Goal: Use online tool/utility: Utilize a website feature to perform a specific function

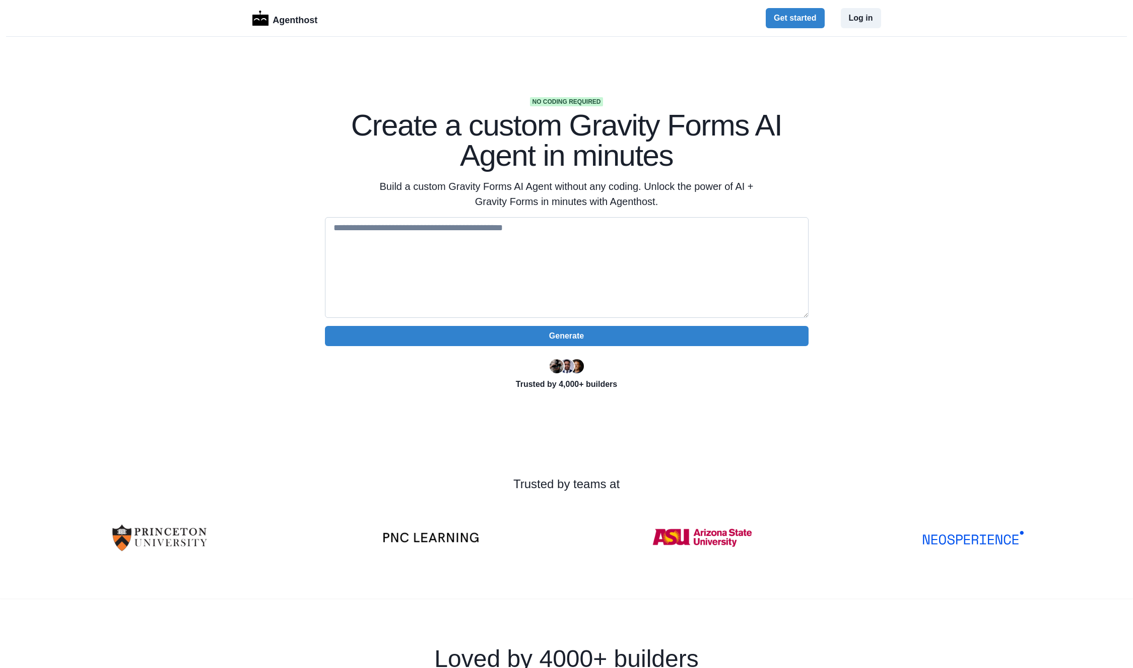
click at [572, 253] on textarea at bounding box center [567, 267] width 484 height 101
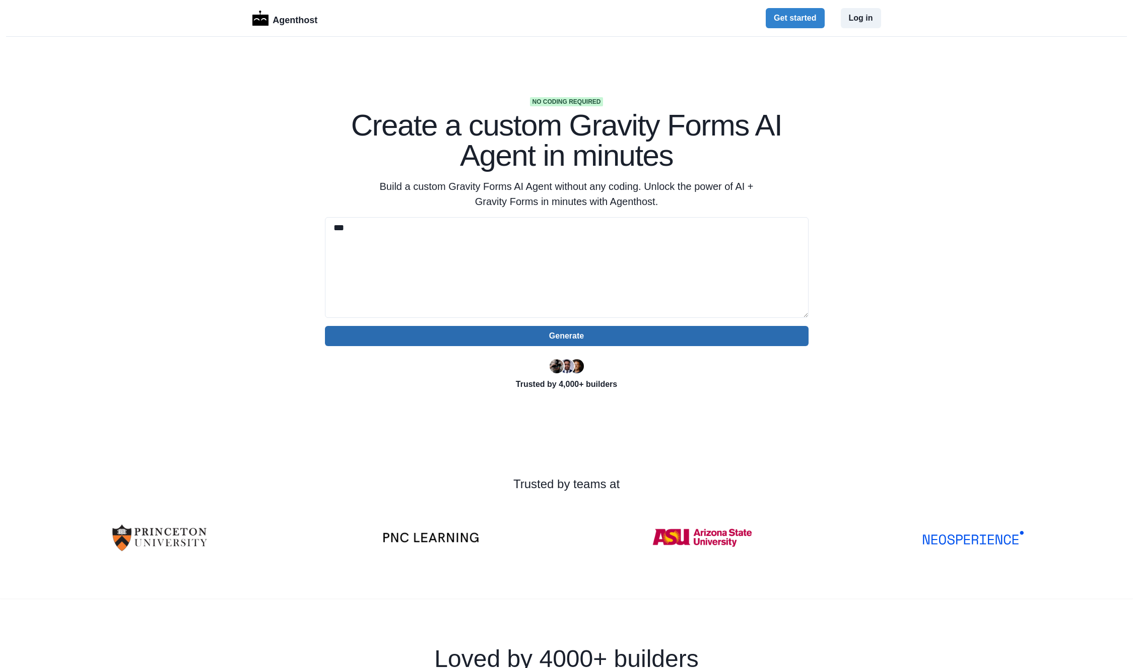
type textarea "***"
click at [561, 338] on button "Generate" at bounding box center [567, 336] width 484 height 20
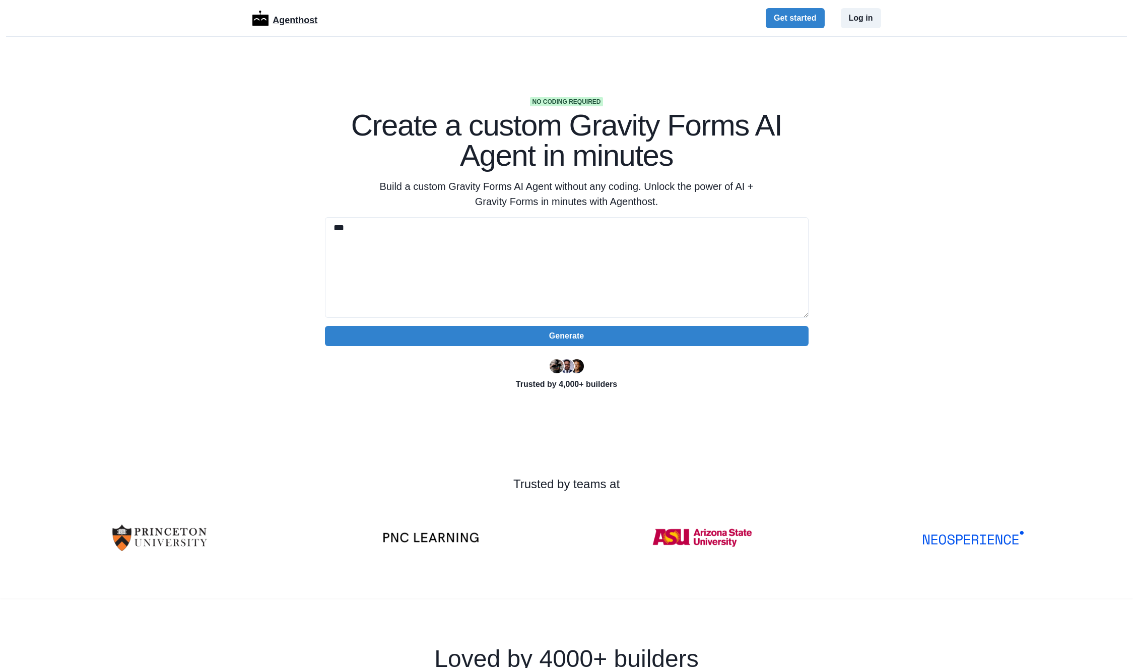
click at [296, 19] on p "Agenthost" at bounding box center [295, 19] width 45 height 18
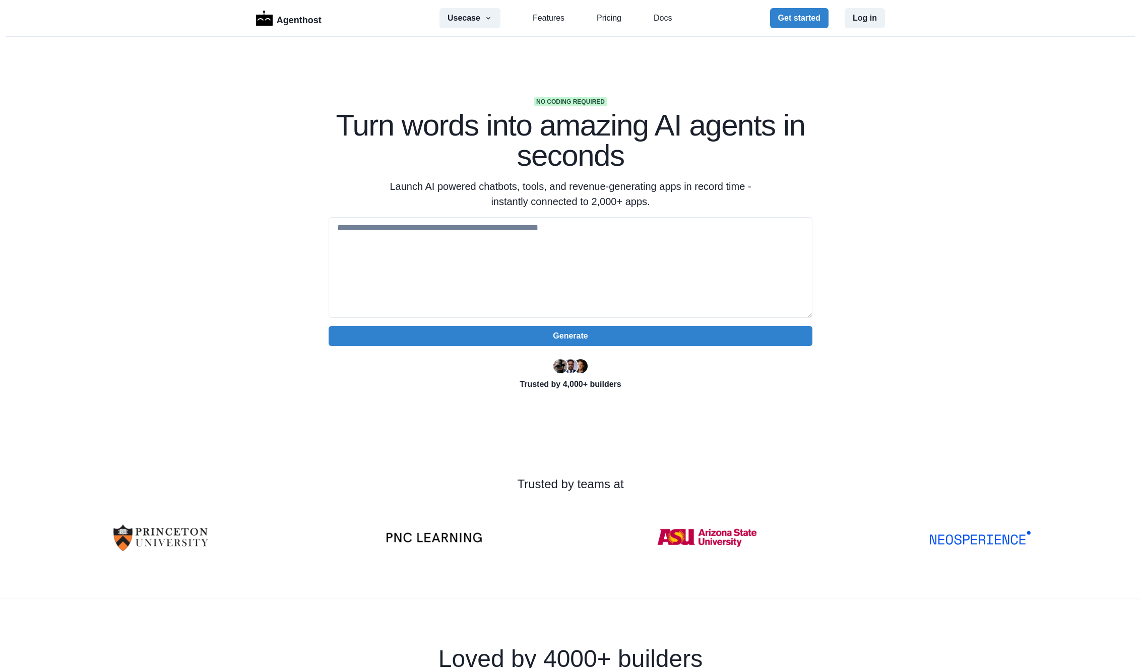
scroll to position [1496, 0]
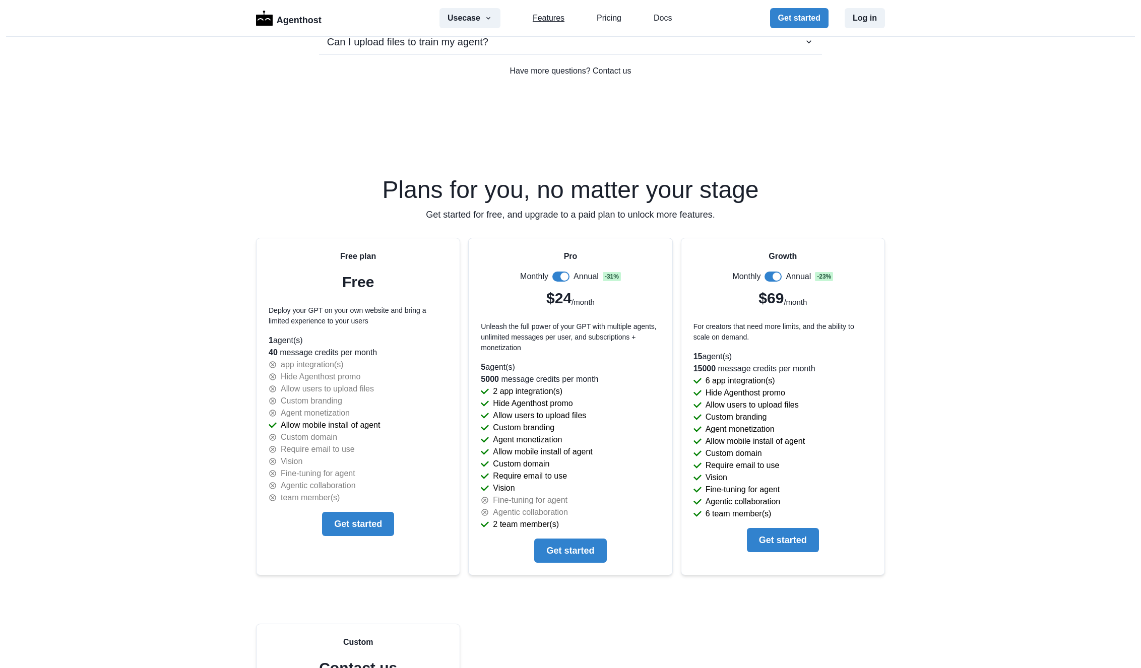
click at [551, 22] on link "Features" at bounding box center [549, 18] width 32 height 12
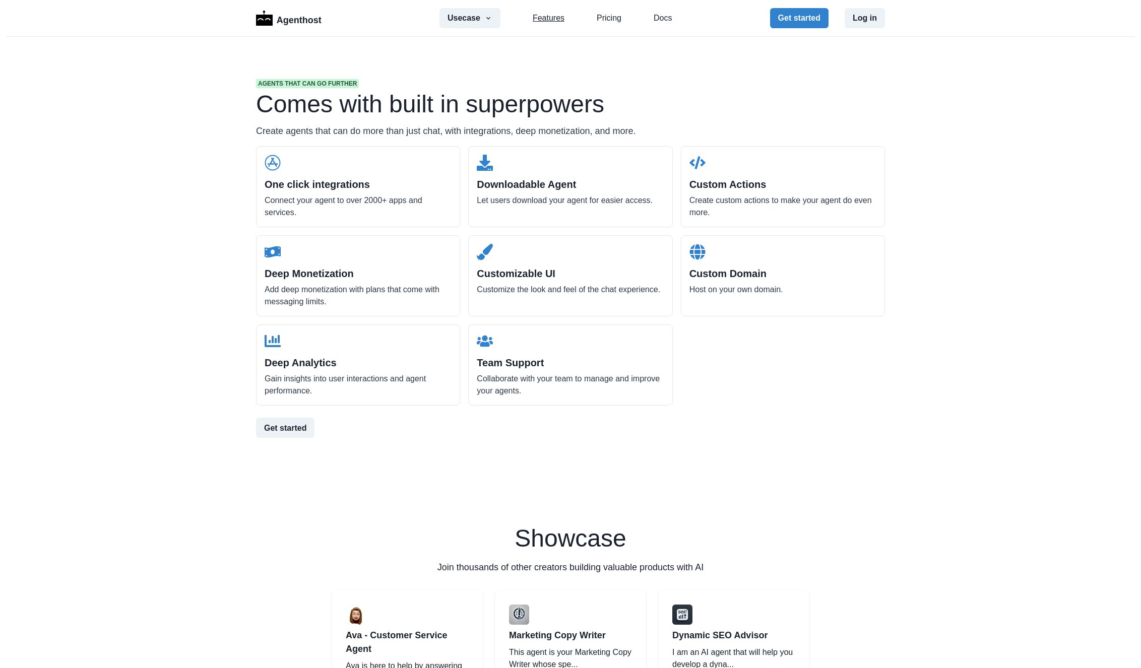
scroll to position [964, 0]
click at [275, 291] on p "Add deep monetization with plans that come with messaging limits." at bounding box center [358, 297] width 187 height 24
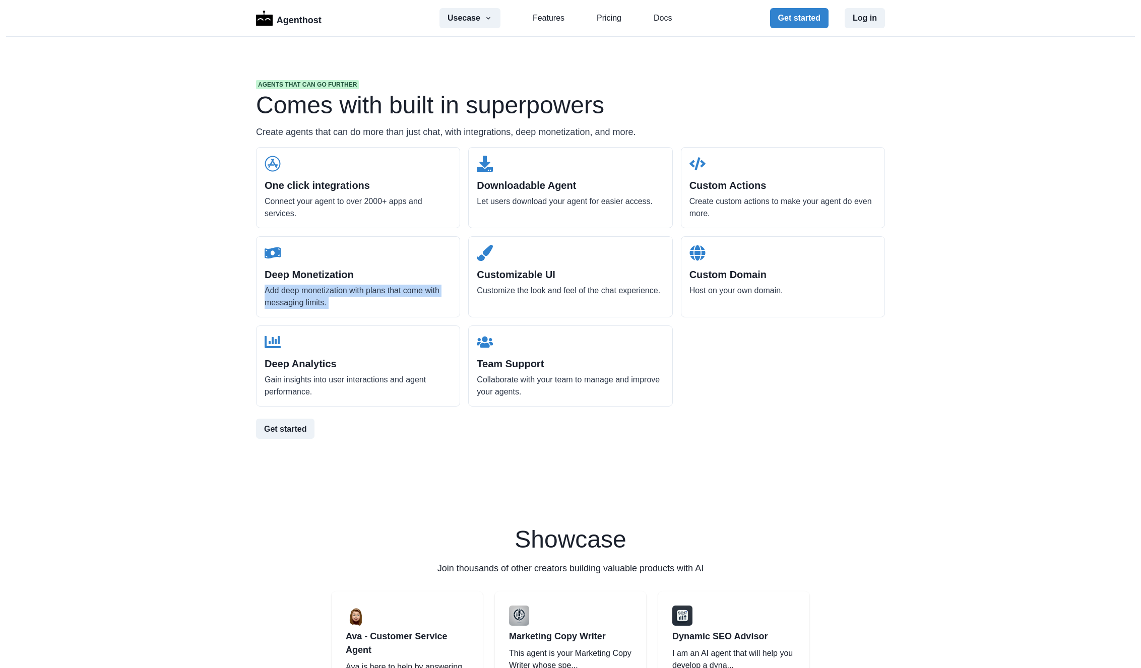
click at [275, 291] on p "Add deep monetization with plans that come with messaging limits." at bounding box center [358, 297] width 187 height 24
click at [301, 386] on p "Gain insights into user interactions and agent performance." at bounding box center [358, 386] width 187 height 24
click at [726, 200] on p "Create custom actions to make your agent do even more." at bounding box center [782, 208] width 187 height 24
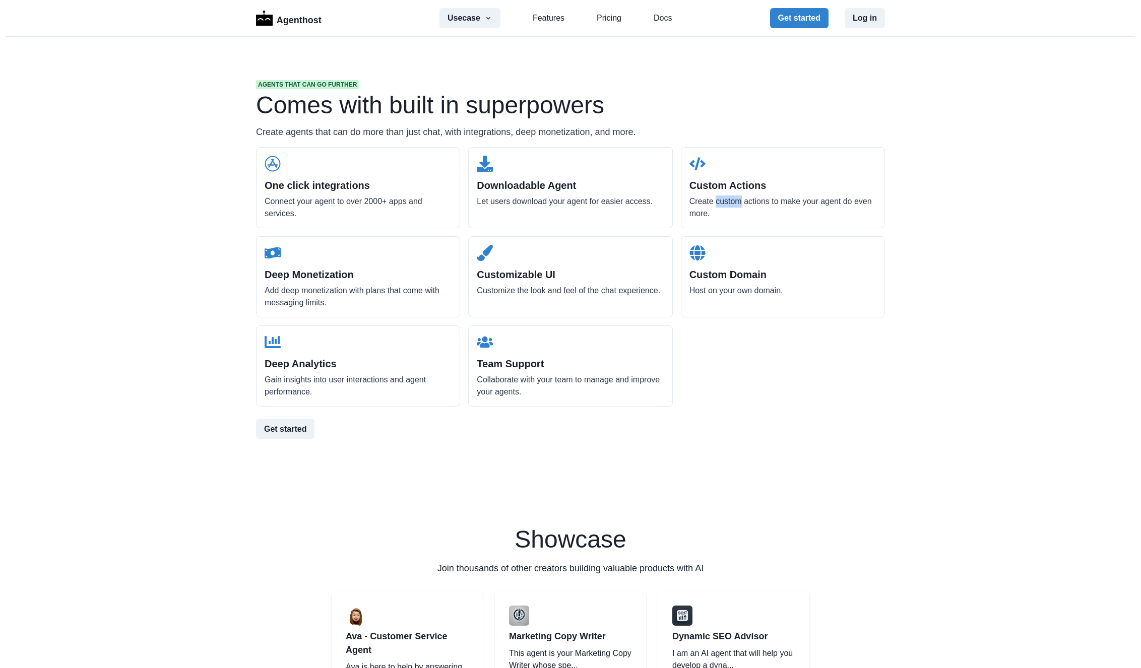
click at [726, 200] on p "Create custom actions to make your agent do even more." at bounding box center [782, 208] width 187 height 24
click at [707, 163] on div "Custom Actions Create custom actions to make your agent do even more." at bounding box center [783, 187] width 204 height 81
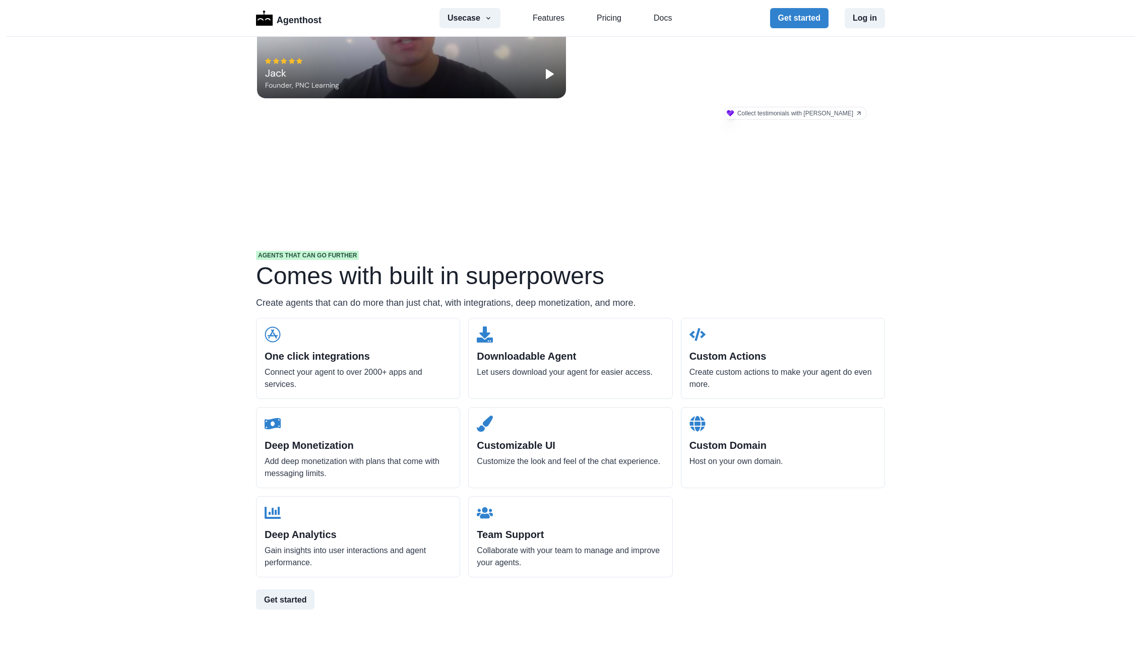
scroll to position [73, 0]
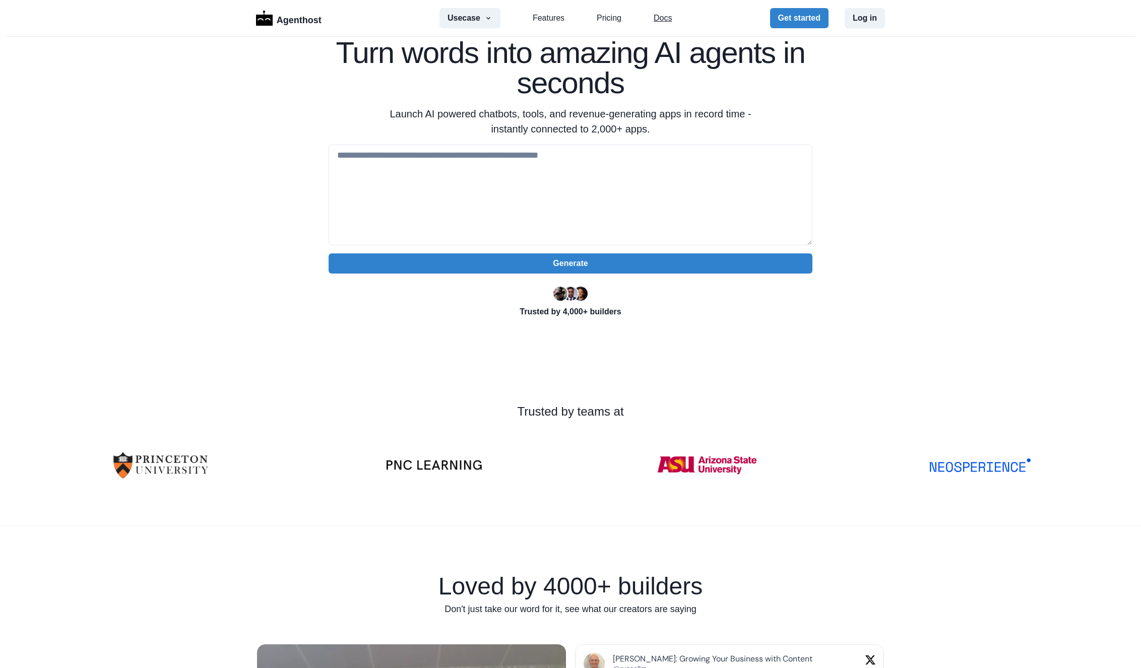
click at [661, 24] on link "Docs" at bounding box center [663, 18] width 18 height 12
